Goal: Task Accomplishment & Management: Use online tool/utility

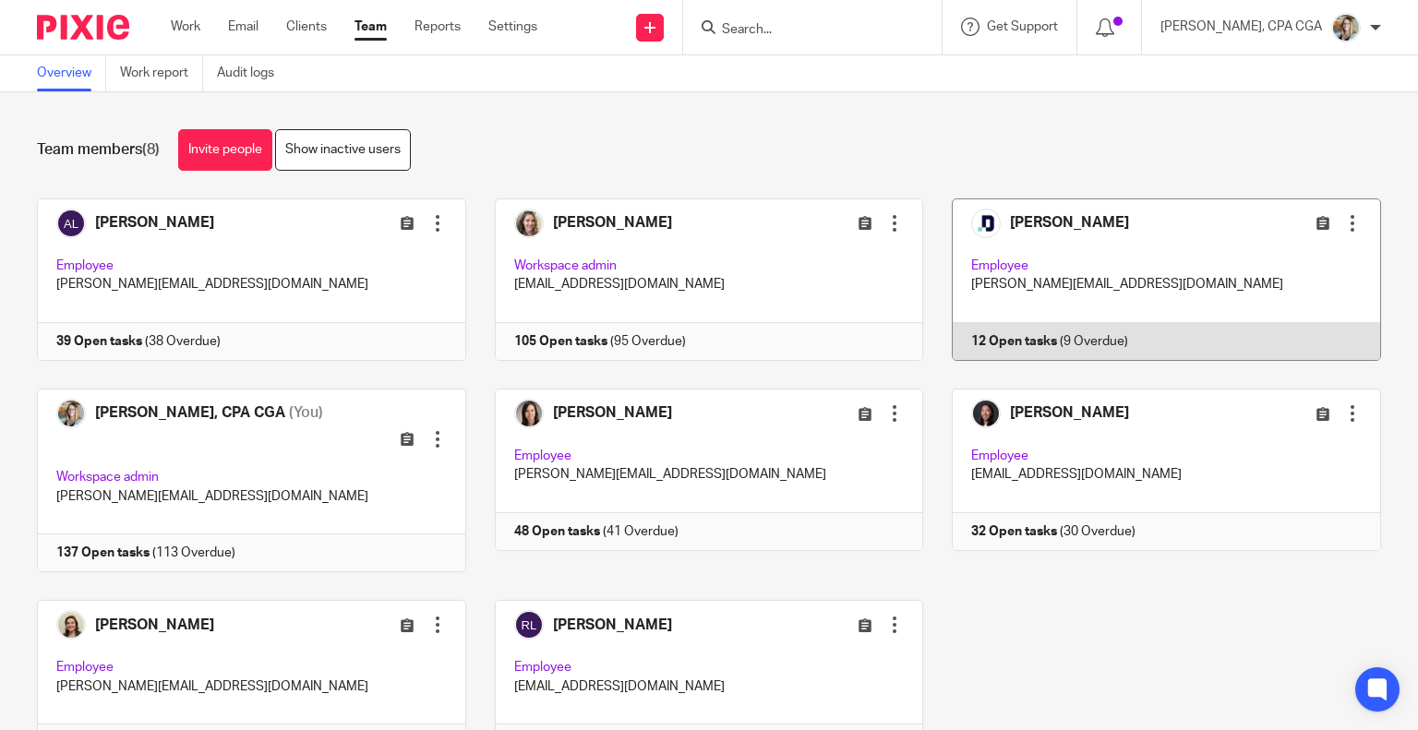
click at [1138, 236] on link at bounding box center [1152, 280] width 458 height 163
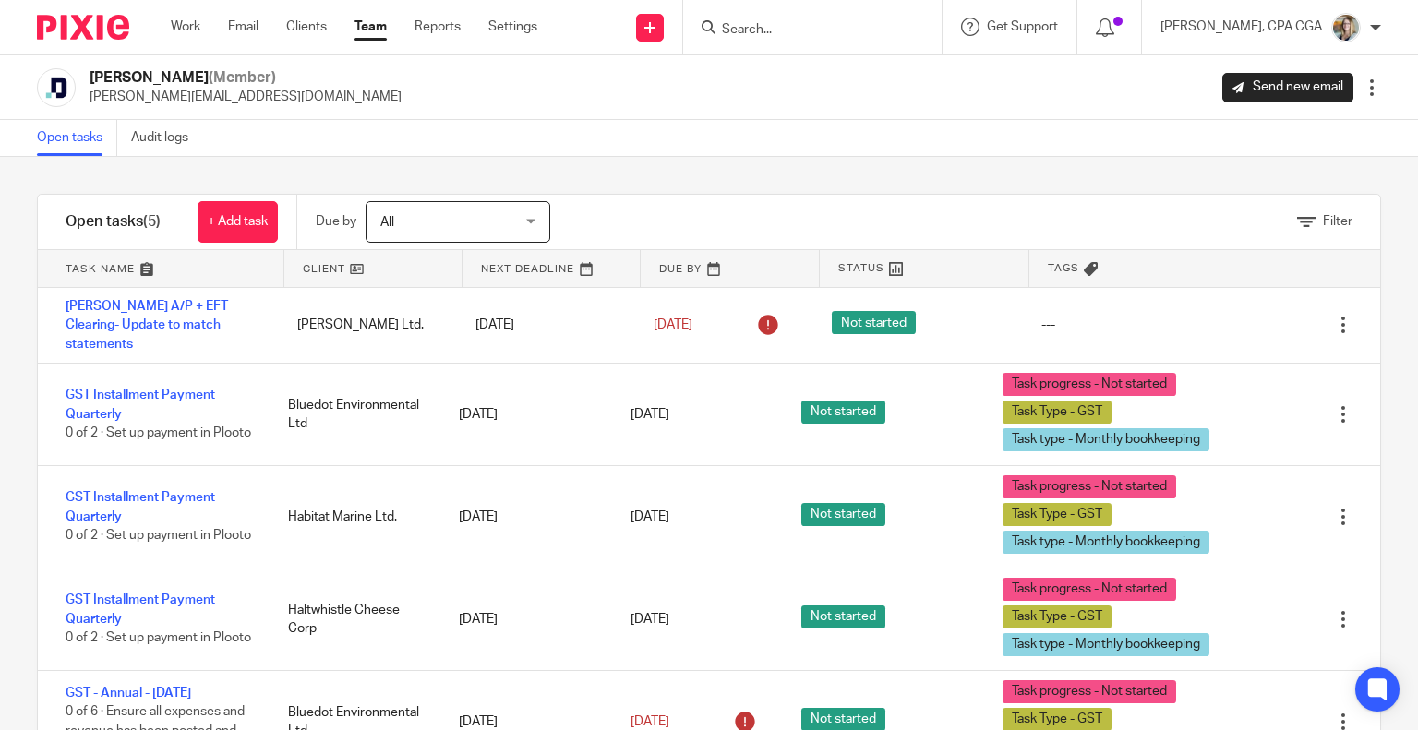
click at [113, 275] on link at bounding box center [161, 268] width 246 height 37
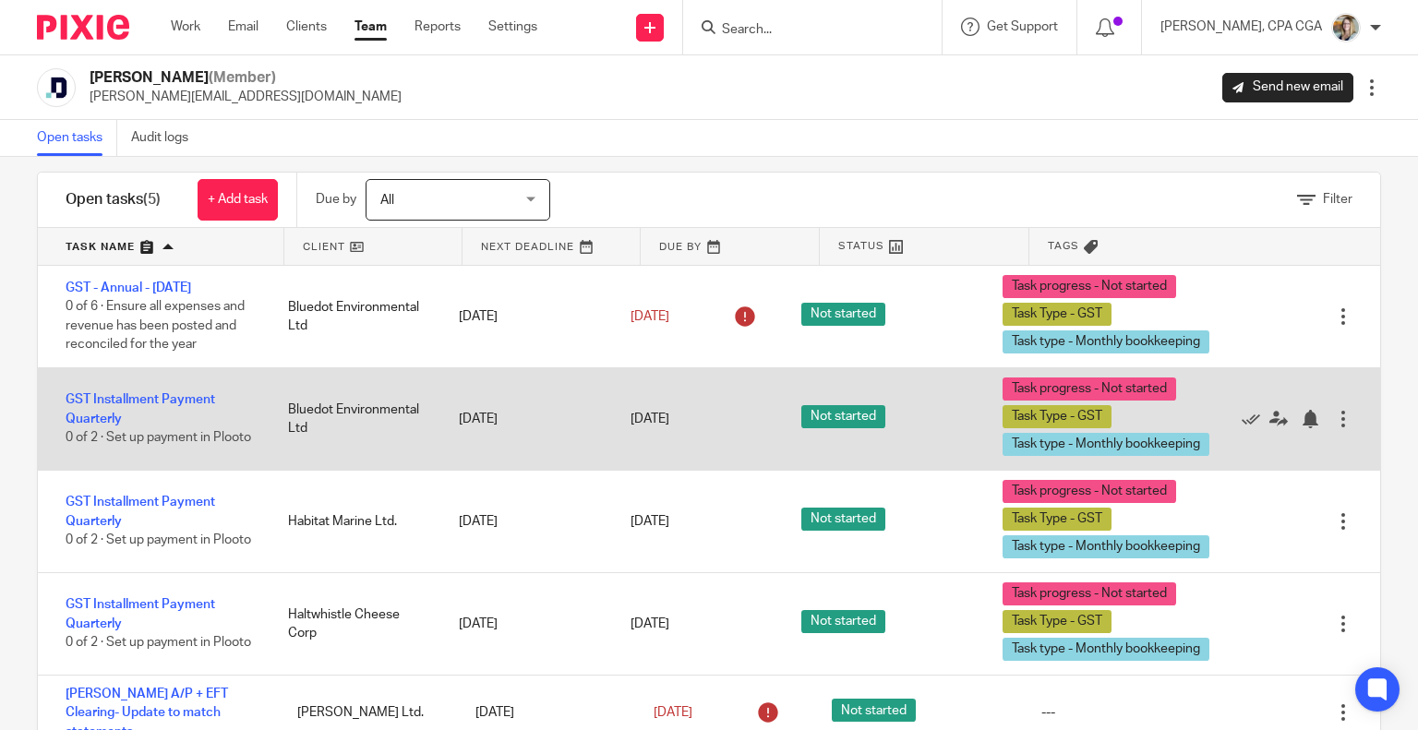
scroll to position [59, 0]
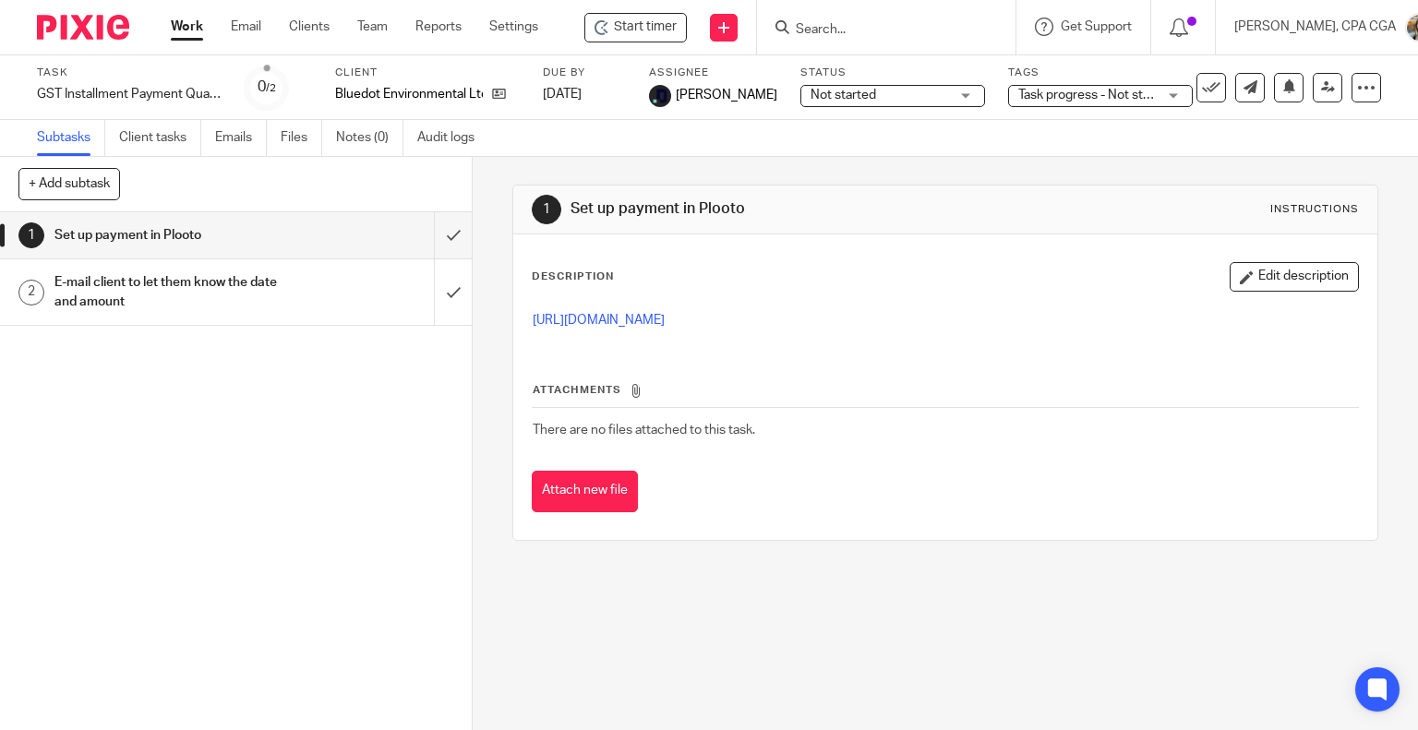
click at [252, 296] on h1 "E-mail client to let them know the date and amount" at bounding box center [174, 292] width 241 height 47
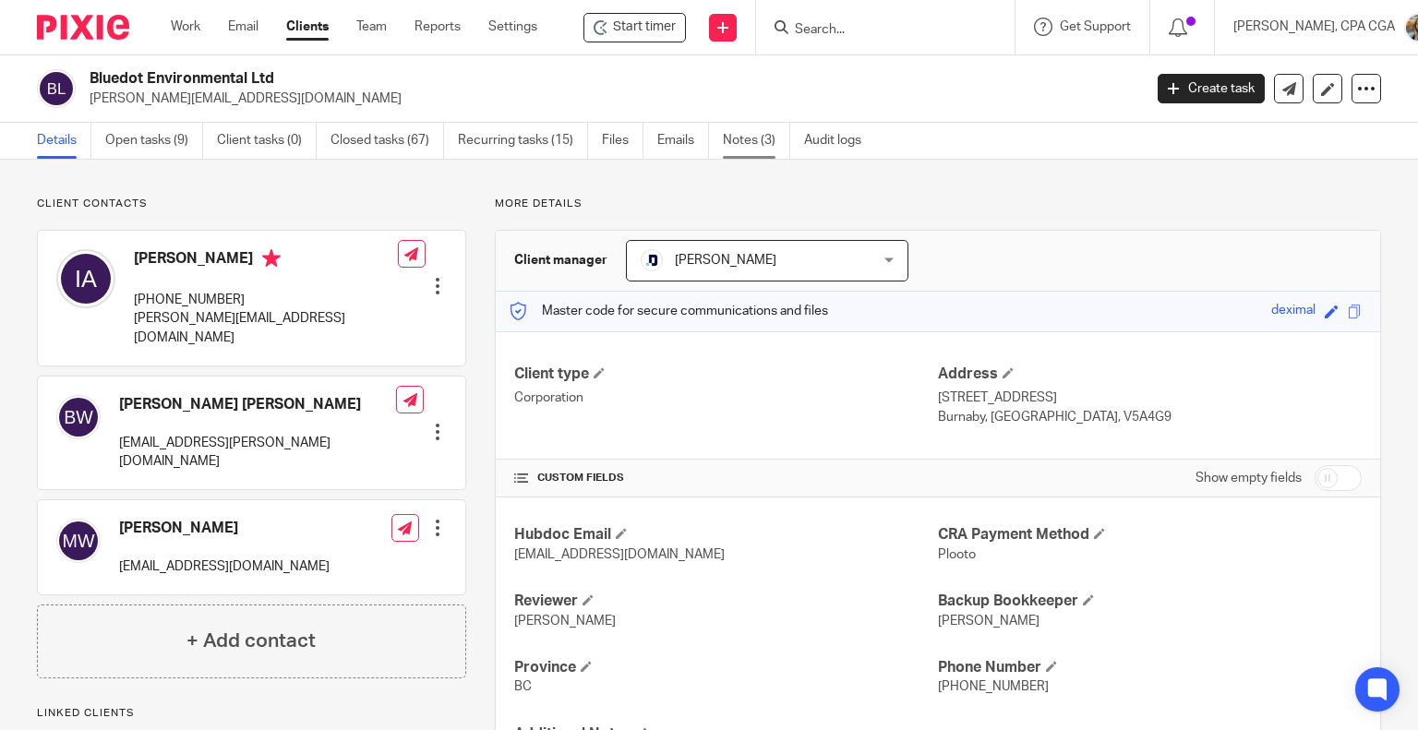
click at [733, 147] on link "Notes (3)" at bounding box center [756, 141] width 67 height 36
